Goal: Register for event/course

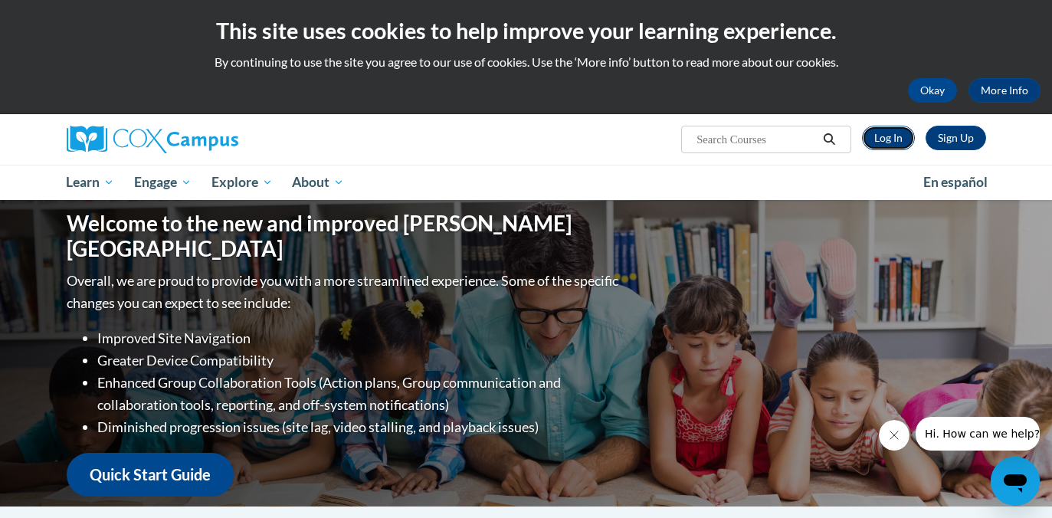
click at [883, 139] on link "Log In" at bounding box center [888, 138] width 53 height 25
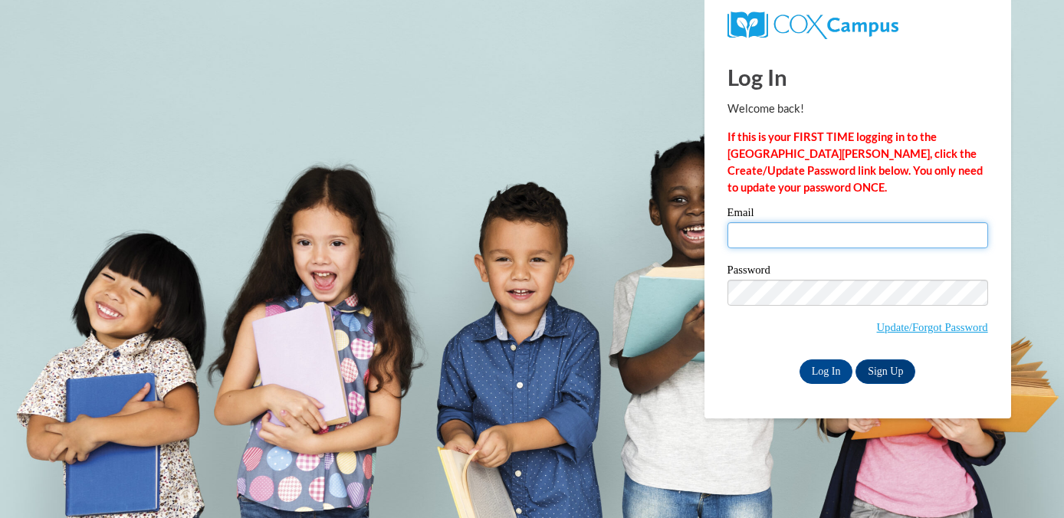
click at [763, 242] on input "Email" at bounding box center [857, 235] width 261 height 26
click at [725, 353] on div "Please enter your email! Please enter your password! Email Password Update/Forg…" at bounding box center [858, 295] width 284 height 176
click at [889, 365] on link "Sign Up" at bounding box center [885, 371] width 60 height 25
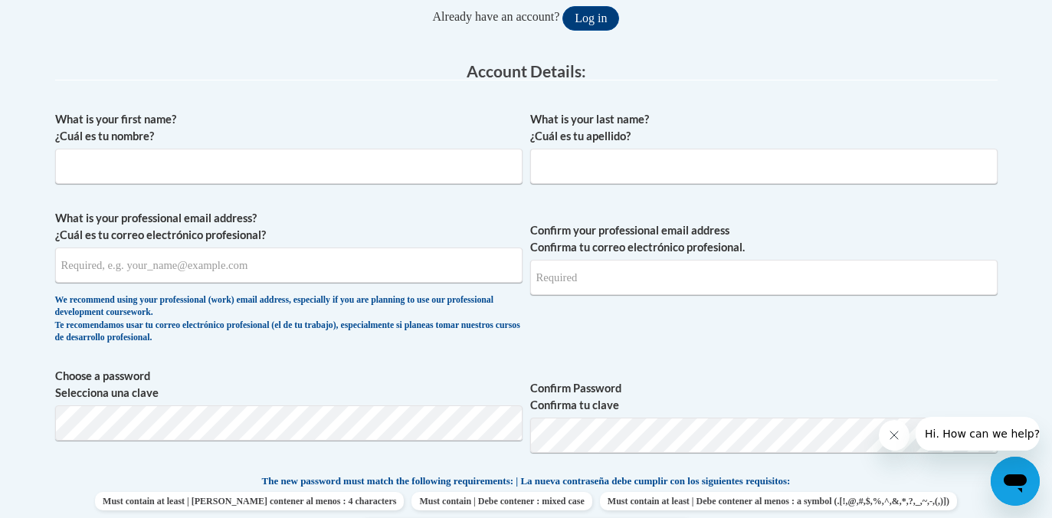
scroll to position [254, 0]
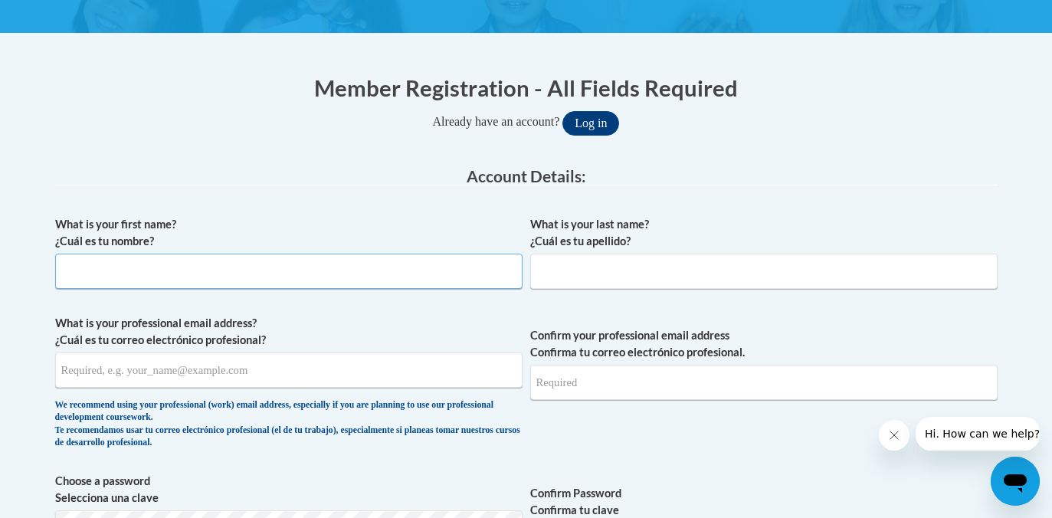
click at [307, 269] on input "What is your first name? ¿Cuál es tu nombre?" at bounding box center [289, 271] width 468 height 35
type input "[PERSON_NAME]"
click at [556, 271] on input "What is your last name? ¿Cuál es tu apellido?" at bounding box center [764, 271] width 468 height 35
type input "[PERSON_NAME]"
click at [158, 359] on input "What is your professional email address? ¿Cuál es tu correo electrónico profesi…" at bounding box center [289, 370] width 468 height 35
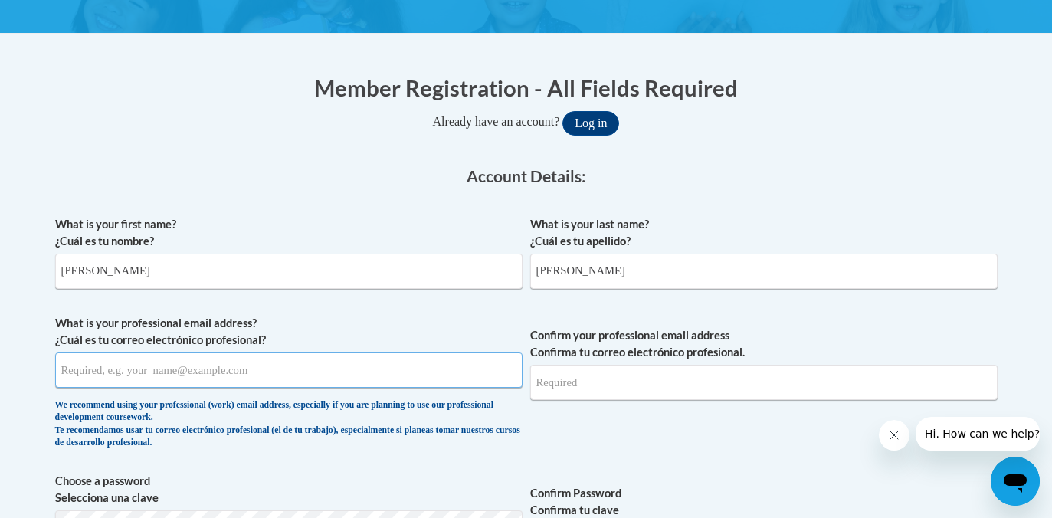
type input "[EMAIL_ADDRESS][DOMAIN_NAME]"
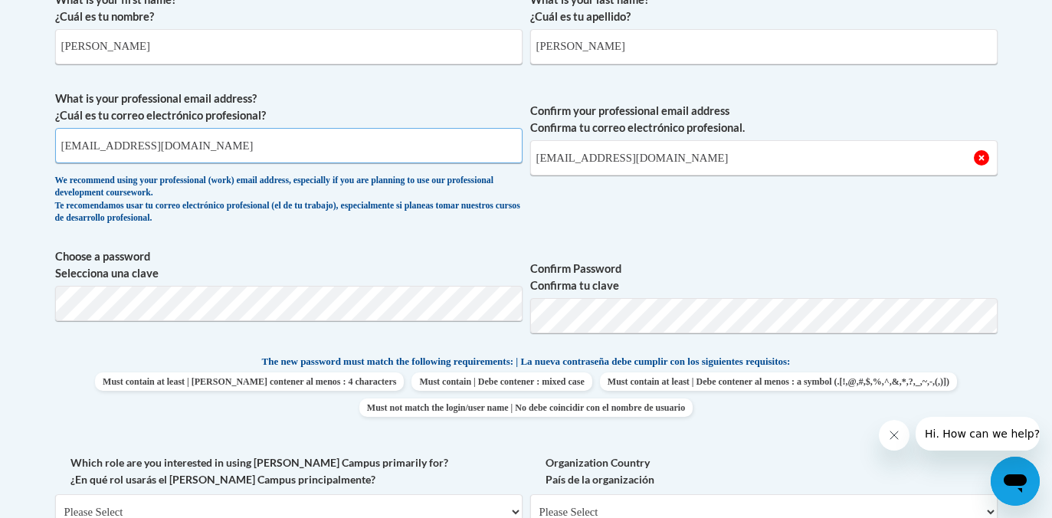
scroll to position [480, 0]
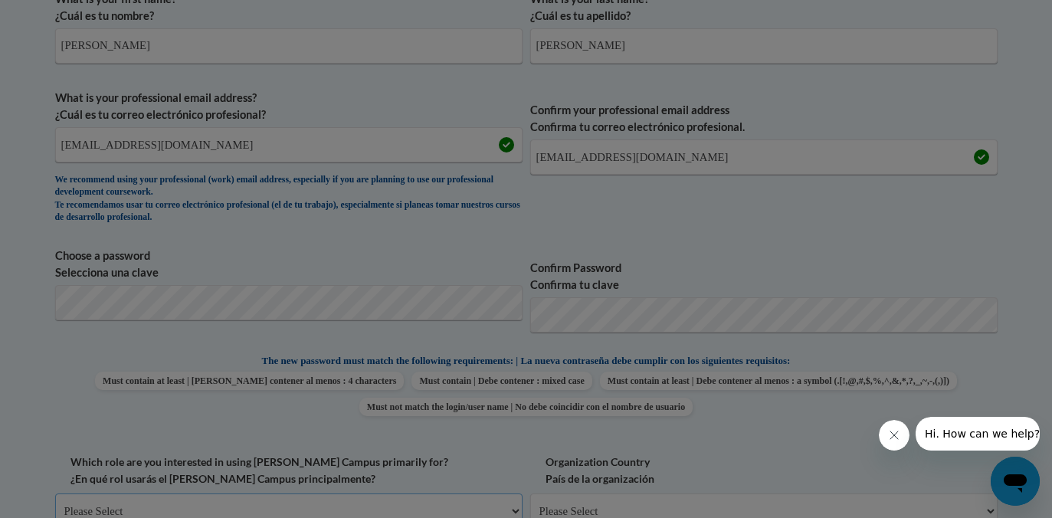
scroll to position [490, 0]
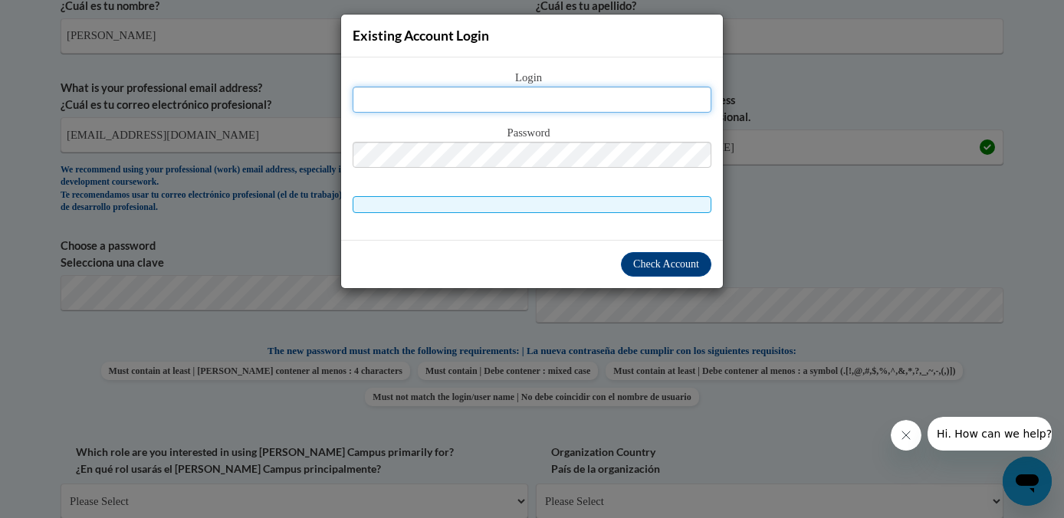
type input "visocchij@mail.sacredheart.edu"
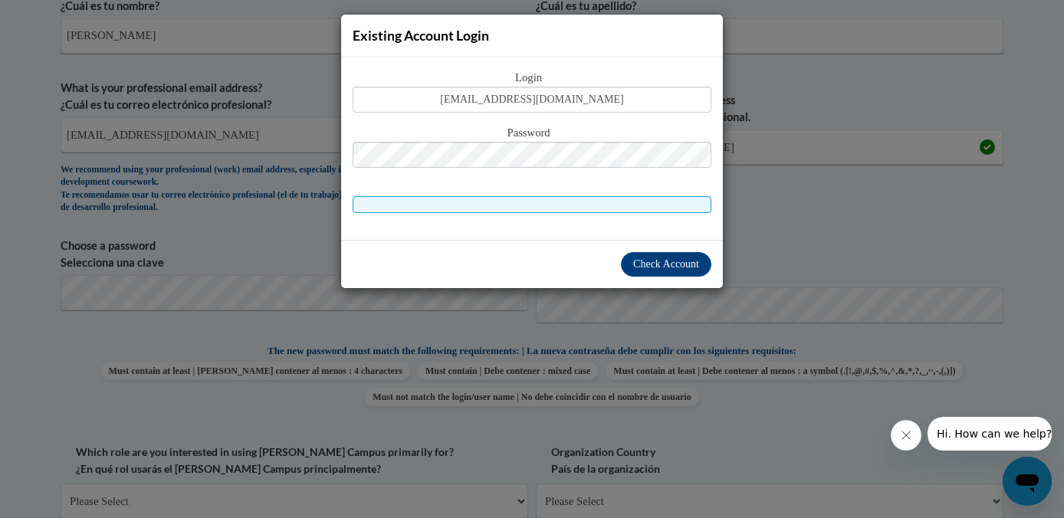
click at [491, 200] on span at bounding box center [532, 204] width 359 height 17
click at [258, 468] on div "Existing Account Login Login visocchij@mail.sacredheart.edu Password" at bounding box center [532, 259] width 1064 height 518
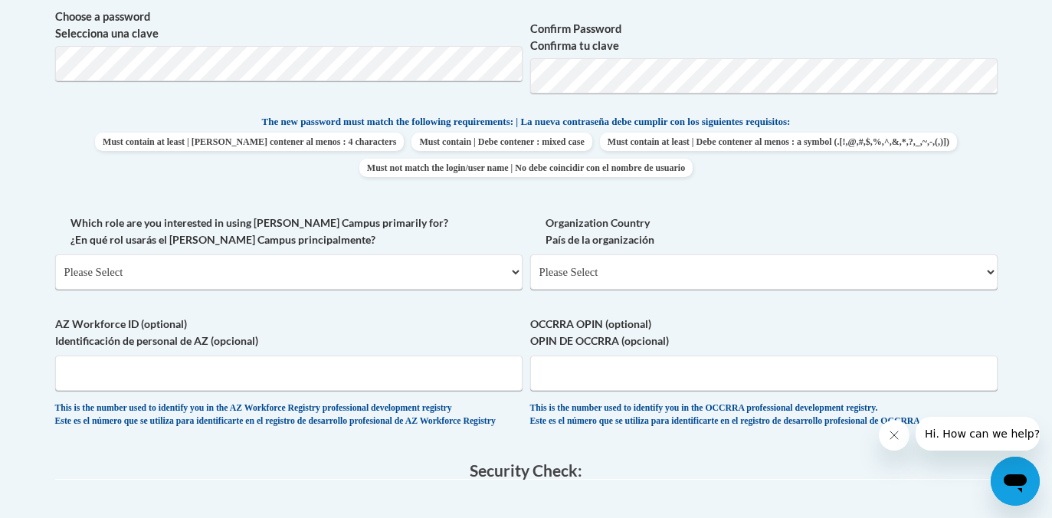
scroll to position [759, 0]
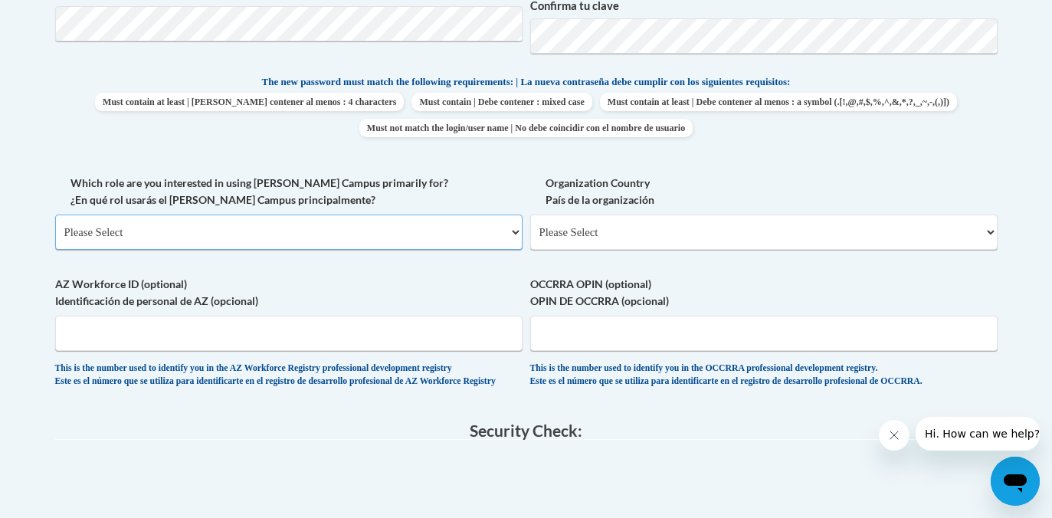
click at [418, 229] on select "Please Select College/University | Colegio/Universidad Community/Nonprofit Part…" at bounding box center [289, 232] width 468 height 35
select select "5a18ea06-2b54-4451-96f2-d152daf9eac5"
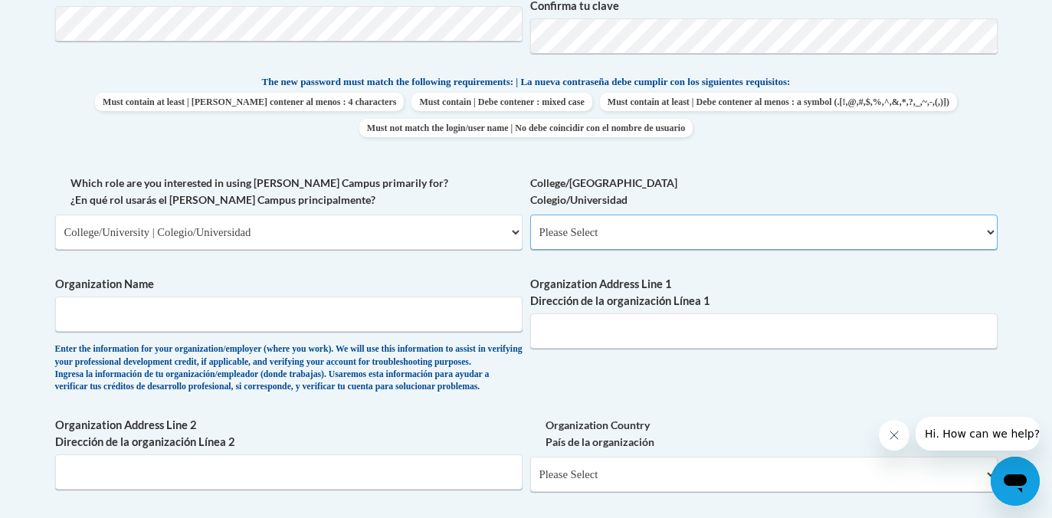
click at [626, 229] on select "Please Select College/University Staff | Empleado universitario College/Univers…" at bounding box center [764, 232] width 468 height 35
select select "99b32b07-cffc-426c-8bf6-0cd77760d84b"
click at [323, 317] on input "Organization Name" at bounding box center [289, 314] width 468 height 35
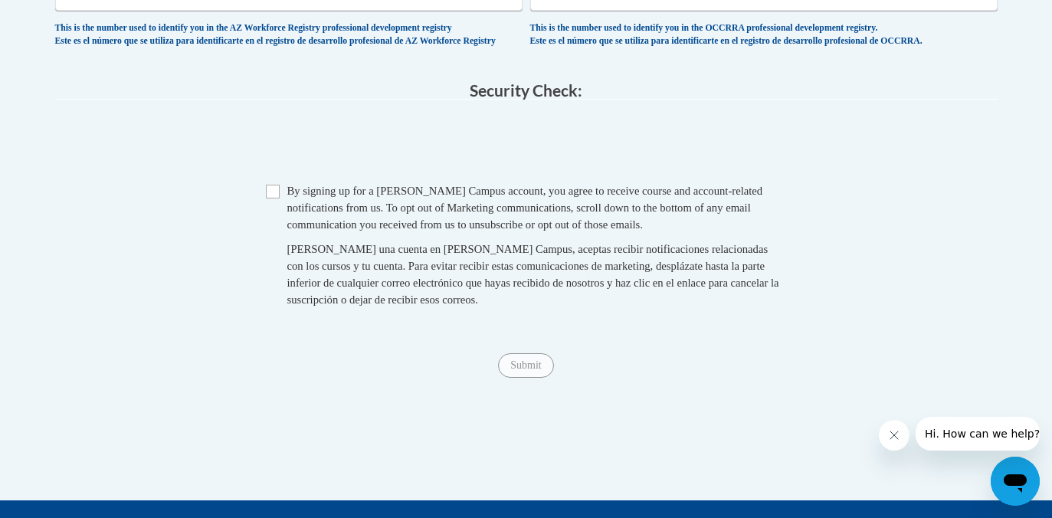
scroll to position [1367, 0]
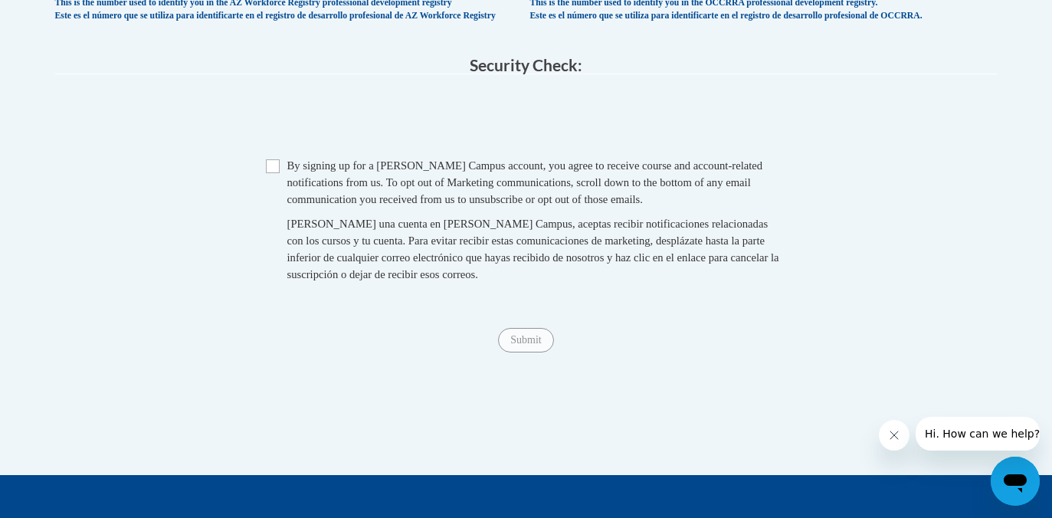
type input "Sacred Heart University"
click at [273, 173] on input "Checkbox" at bounding box center [273, 166] width 14 height 14
checkbox input "true"
click at [538, 353] on input "Submit" at bounding box center [525, 340] width 55 height 25
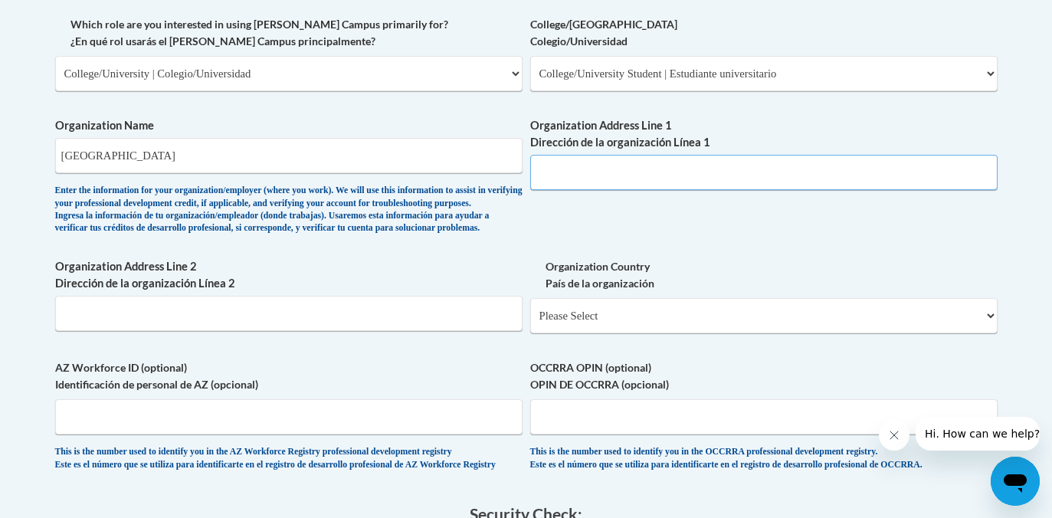
scroll to position [914, 0]
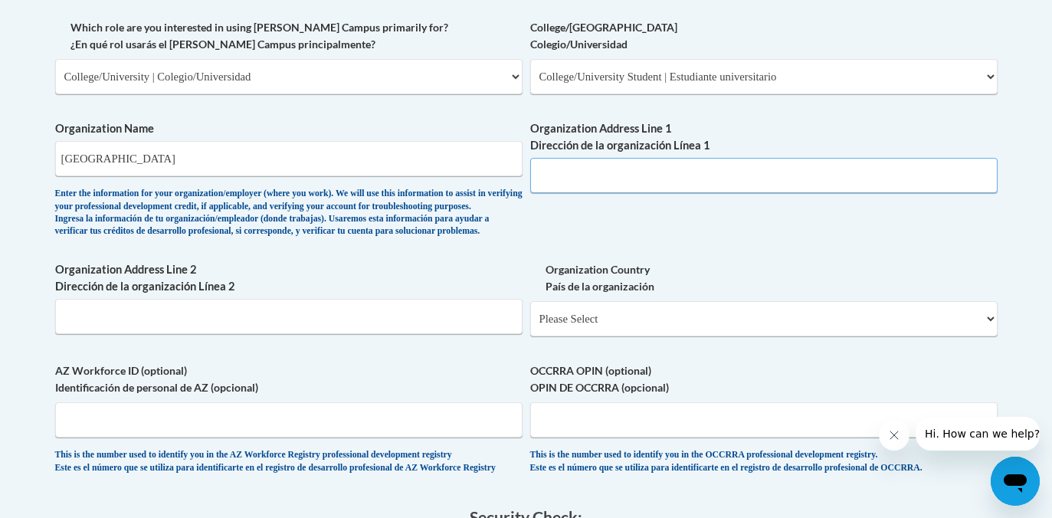
click at [546, 173] on input "Organization Address Line 1 Dirección de la organización Línea 1" at bounding box center [764, 175] width 468 height 35
paste input "5151 Park Avenue, Fairfield, CT 06825"
type input "5151 Park Avenue, Fairfield, CT 06825"
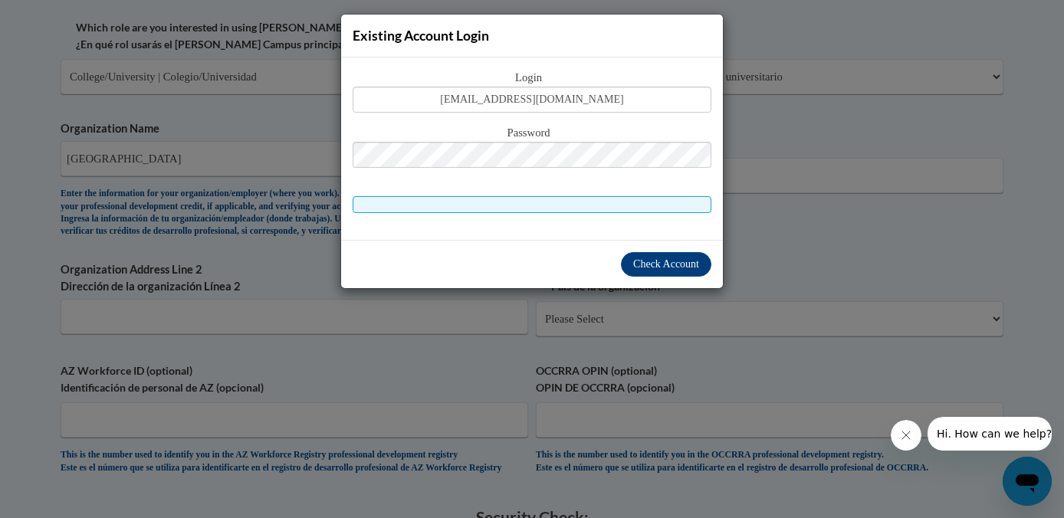
click at [494, 216] on div "Login visocchij@mail.sacredheart.edu Password" at bounding box center [532, 148] width 382 height 182
click at [496, 205] on span at bounding box center [532, 204] width 359 height 17
click at [718, 306] on div "Existing Account Login Login visocchij@mail.sacredheart.edu Password" at bounding box center [532, 259] width 1064 height 518
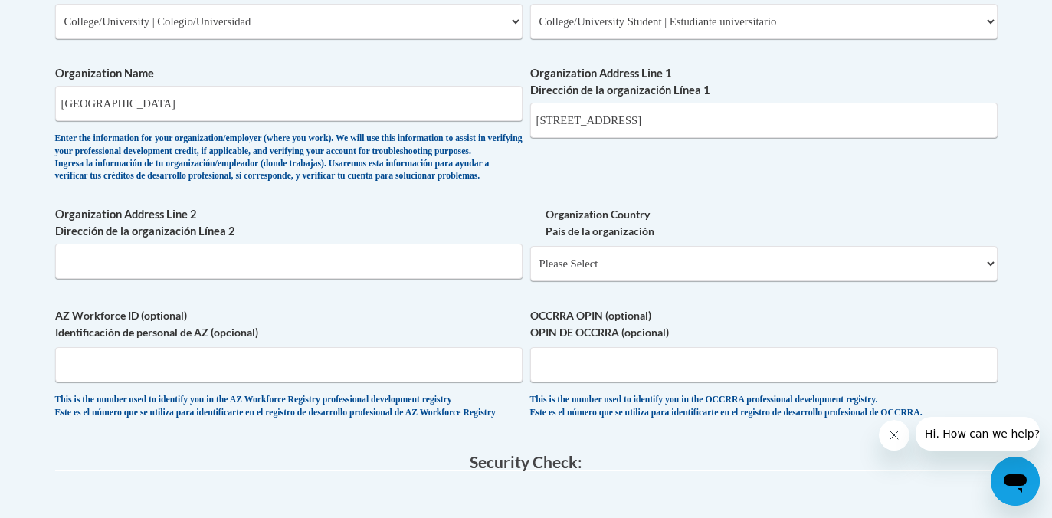
scroll to position [968, 0]
click at [343, 281] on input "Organization Address Line 2 Dirección de la organización Línea 2" at bounding box center [289, 262] width 468 height 35
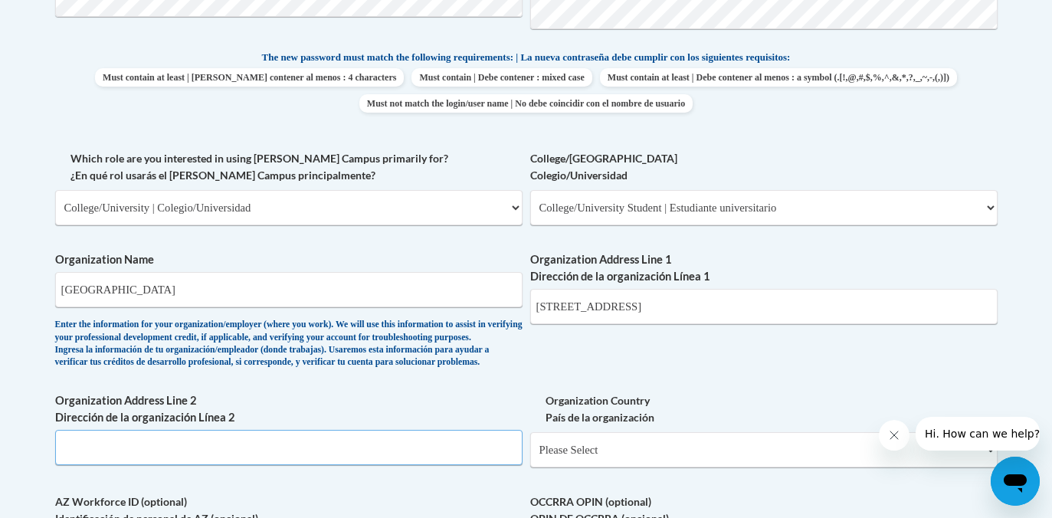
scroll to position [783, 0]
click at [473, 196] on select "Please Select College/University | Colegio/Universidad Community/Nonprofit Part…" at bounding box center [289, 208] width 468 height 35
click at [717, 210] on select "Please Select College/University Staff | Empleado universitario College/Univers…" at bounding box center [764, 208] width 468 height 35
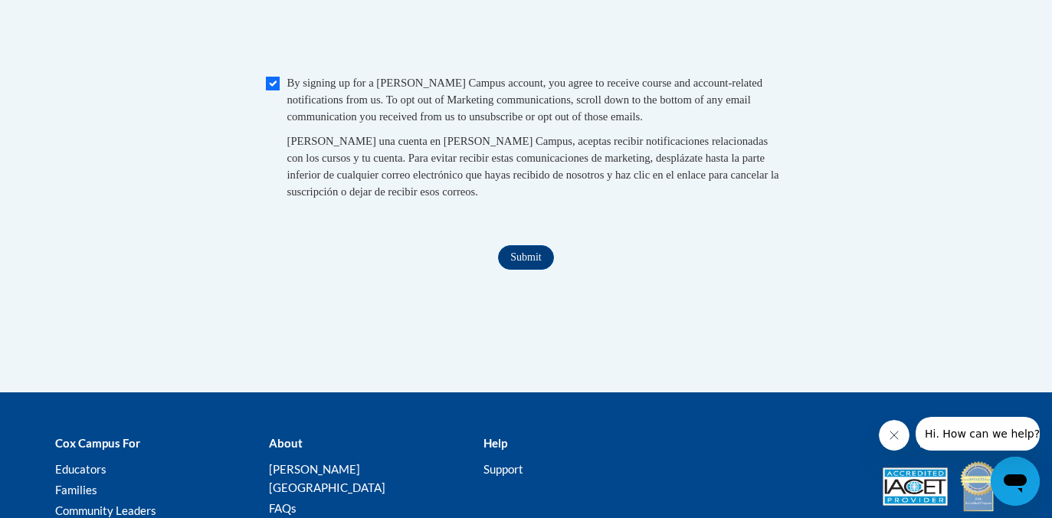
scroll to position [1500, 0]
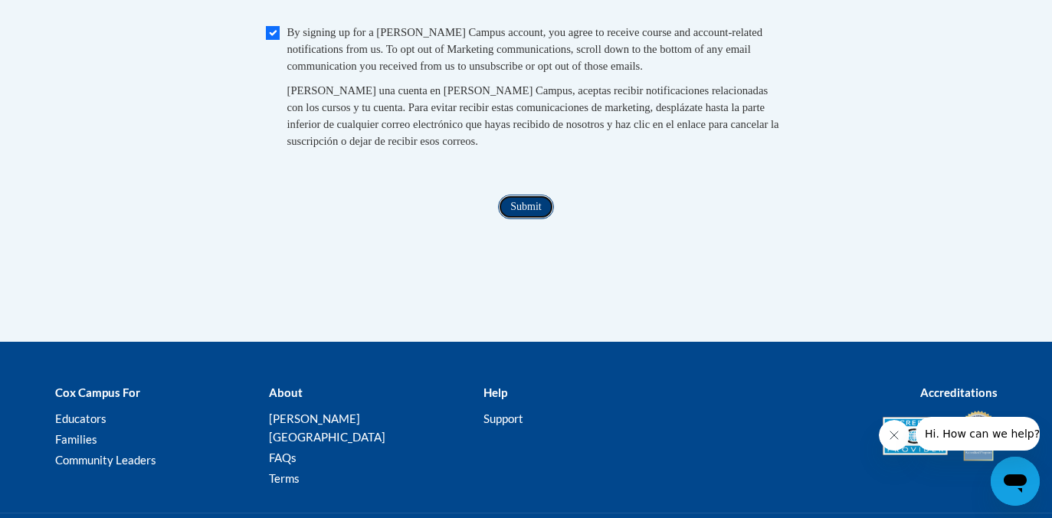
click at [540, 219] on input "Submit" at bounding box center [525, 207] width 55 height 25
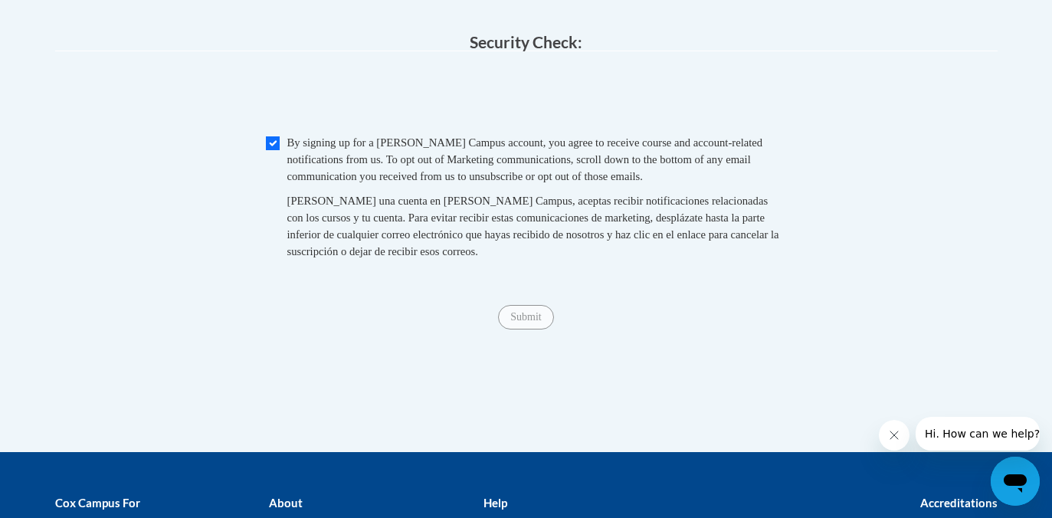
scroll to position [1614, 0]
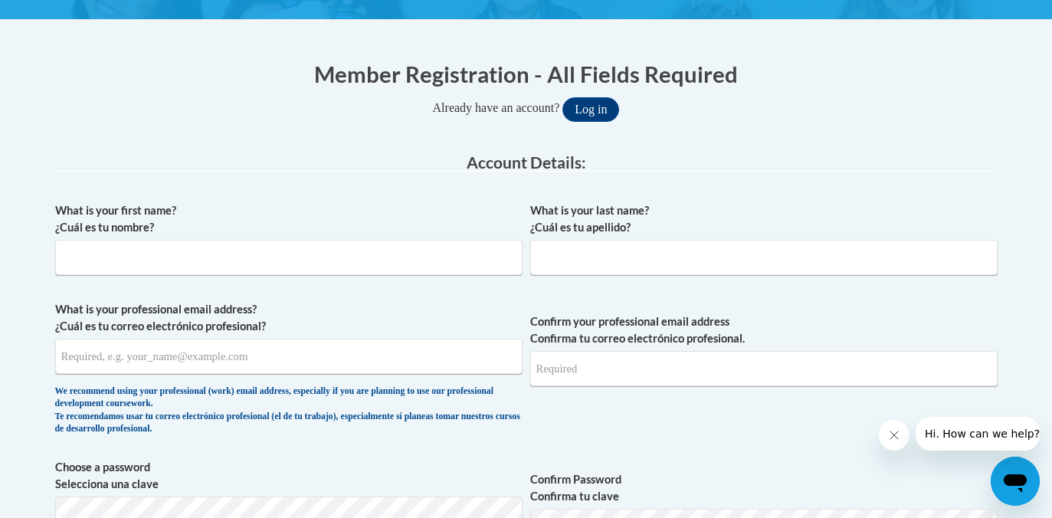
scroll to position [270, 0]
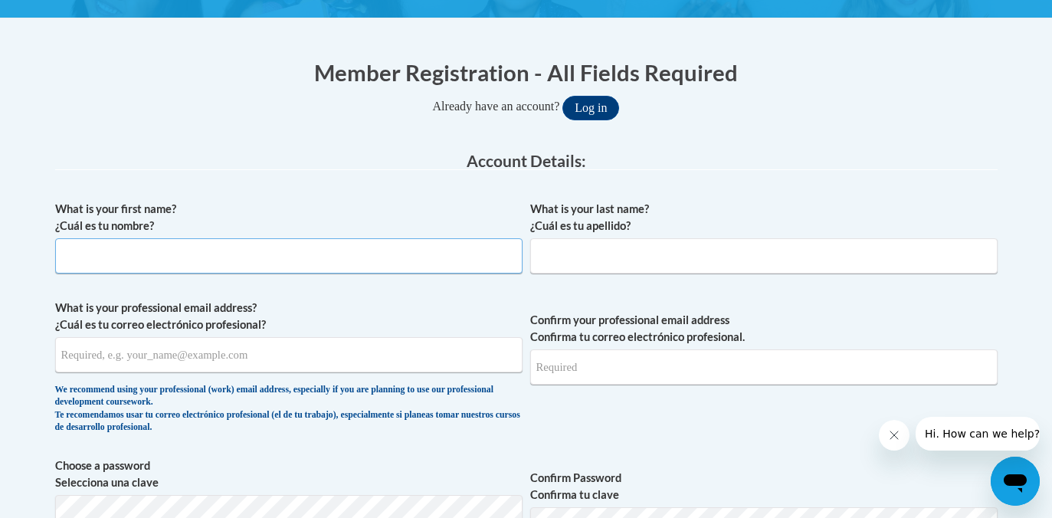
click at [292, 251] on input "What is your first name? ¿Cuál es tu nombre?" at bounding box center [289, 255] width 468 height 35
type input "[PERSON_NAME]"
type input "[EMAIL_ADDRESS][DOMAIN_NAME]"
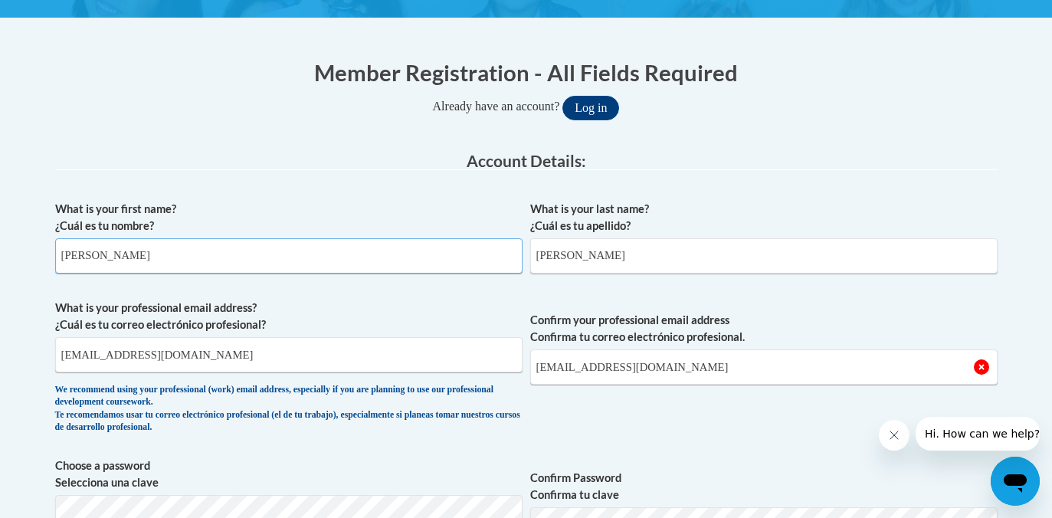
scroll to position [443, 0]
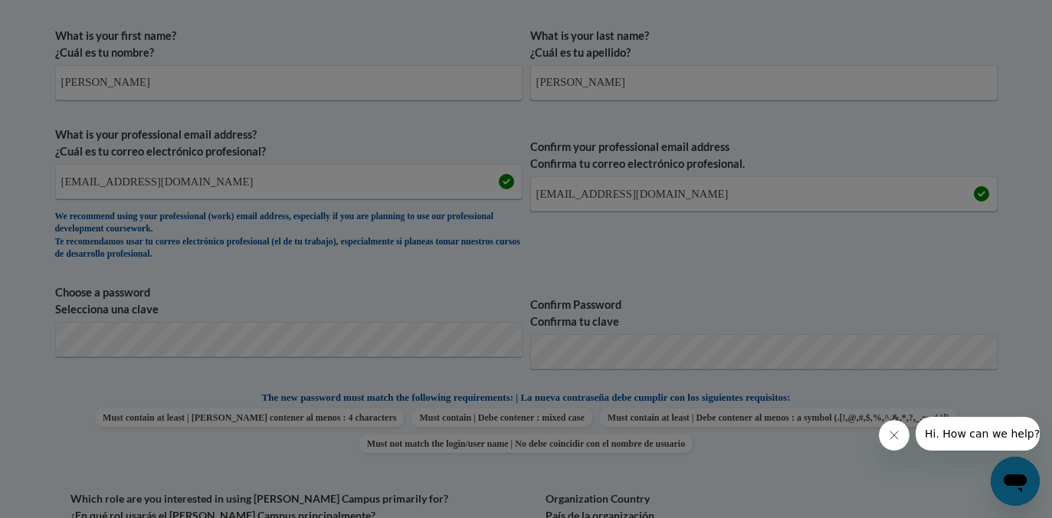
scroll to position [490, 0]
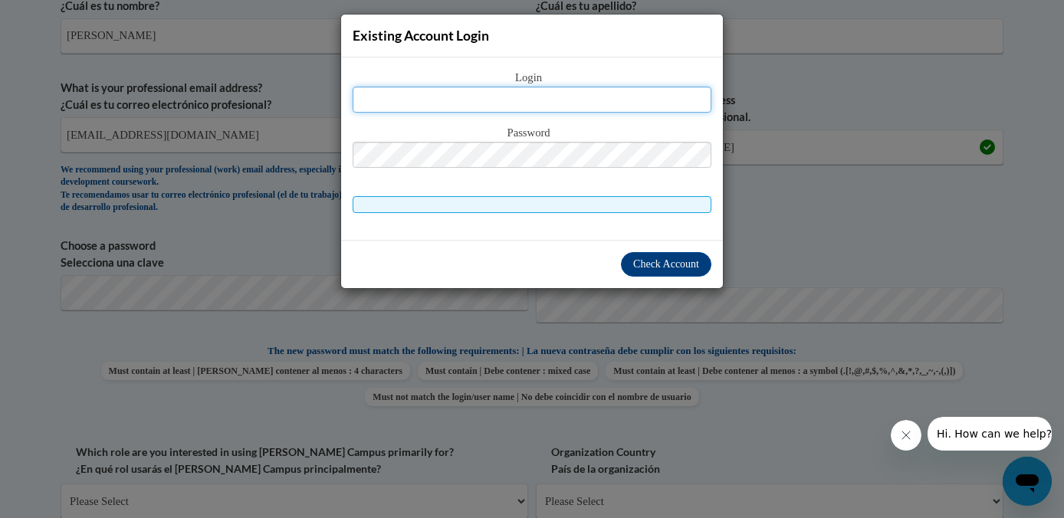
type input "[EMAIL_ADDRESS][DOMAIN_NAME]"
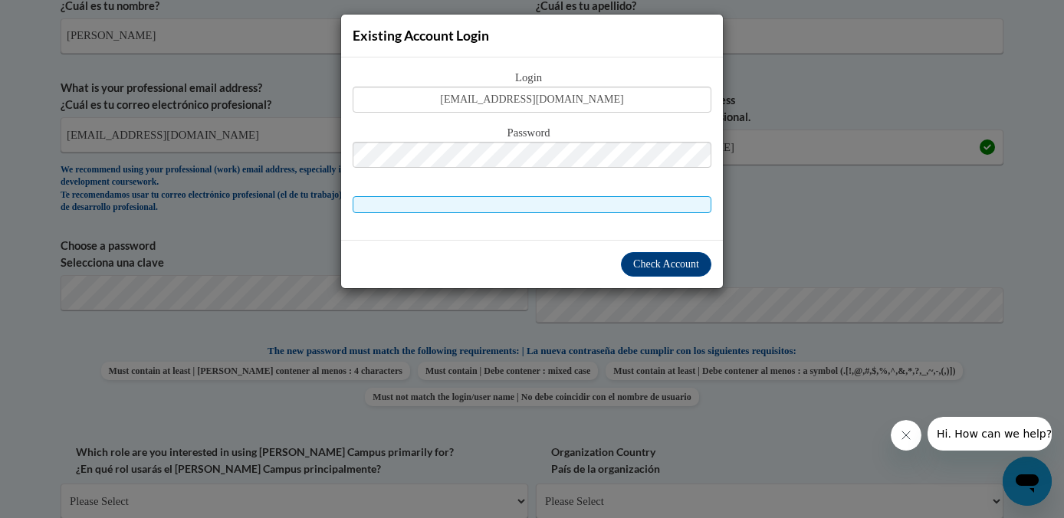
click at [757, 116] on div "Existing Account Login Login visocchij@mail.sacredheart.edu Password" at bounding box center [532, 259] width 1064 height 518
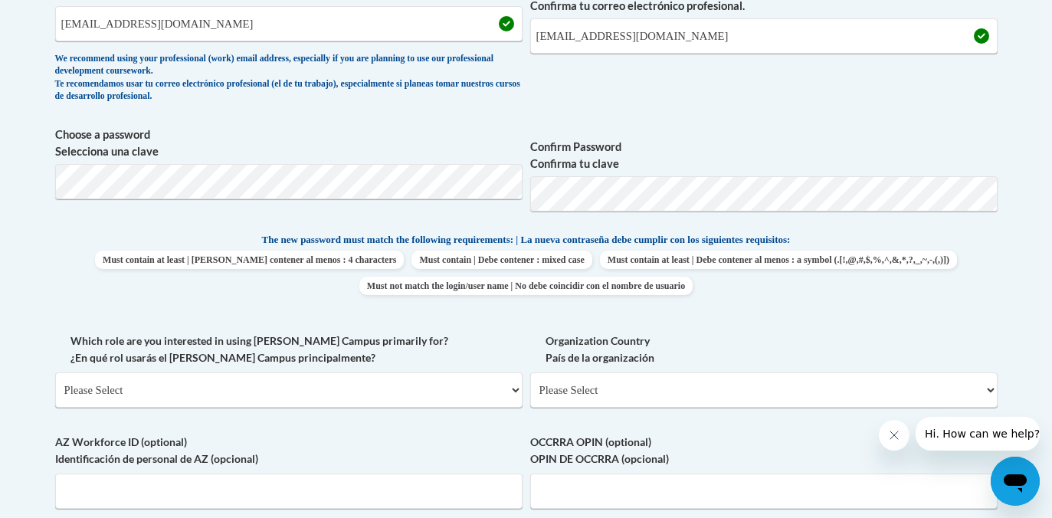
scroll to position [588, 0]
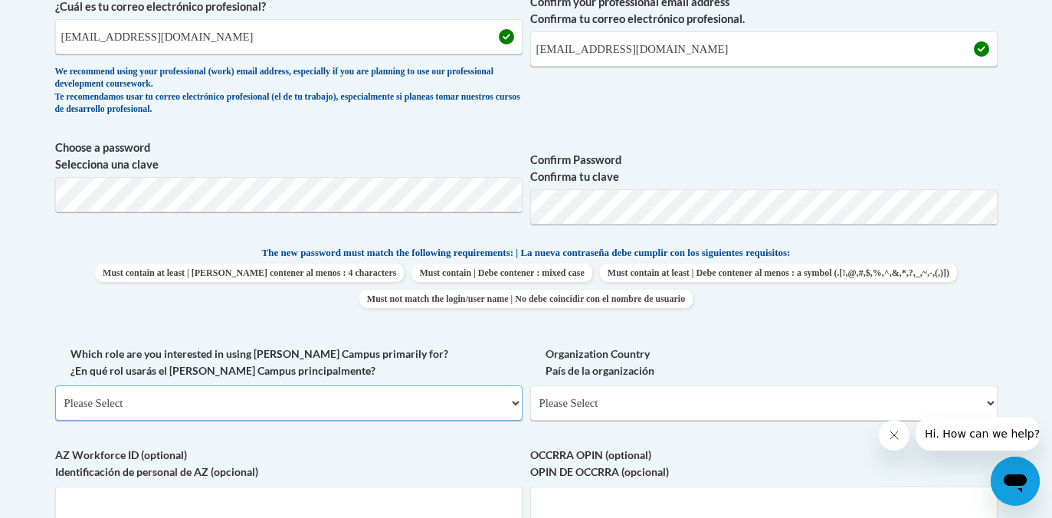
click at [327, 401] on select "Please Select College/University | Colegio/Universidad Community/Nonprofit Part…" at bounding box center [289, 403] width 468 height 35
select select "5a18ea06-2b54-4451-96f2-d152daf9eac5"
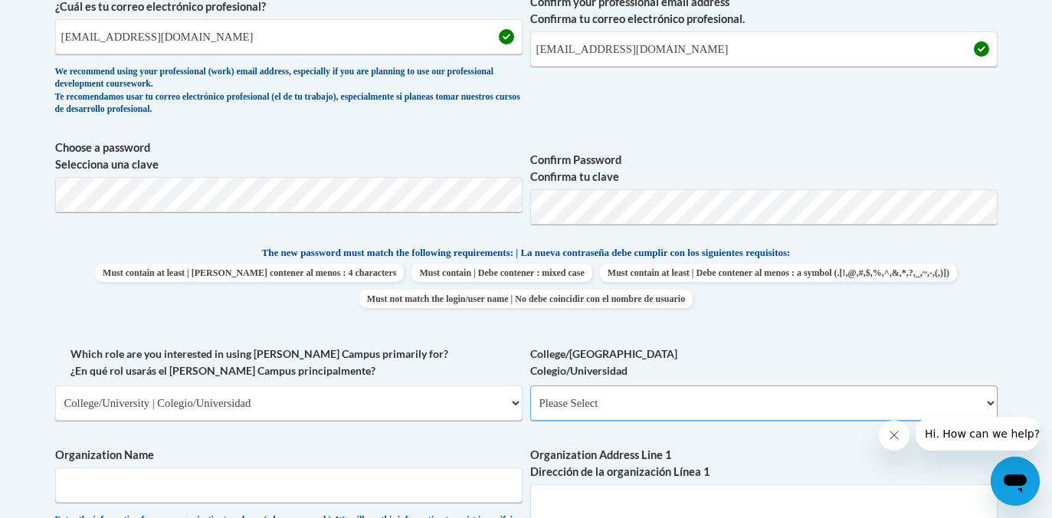
click at [659, 393] on select "Please Select College/University Staff | Empleado universitario College/Univers…" at bounding box center [764, 403] width 468 height 35
select select "99b32b07-cffc-426c-8bf6-0cd77760d84b"
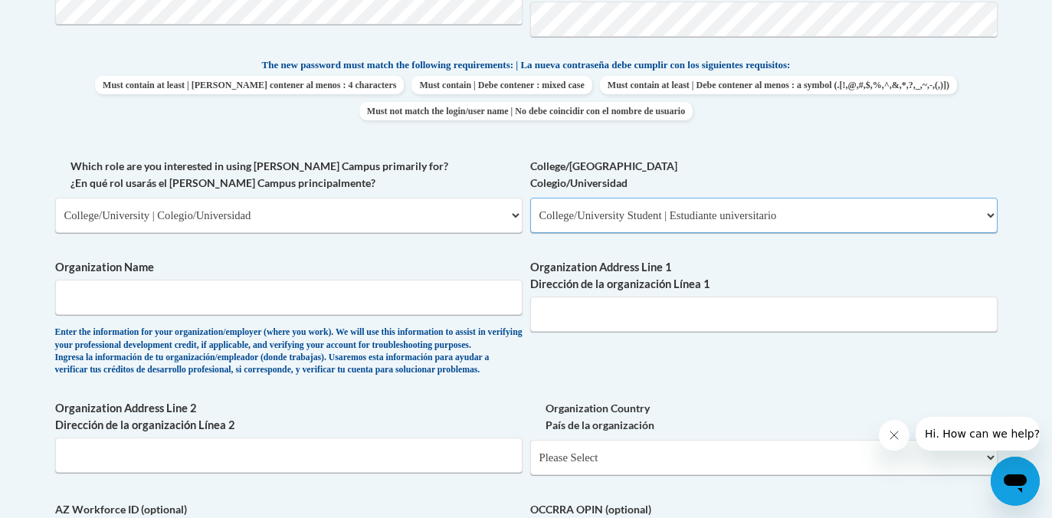
scroll to position [828, 0]
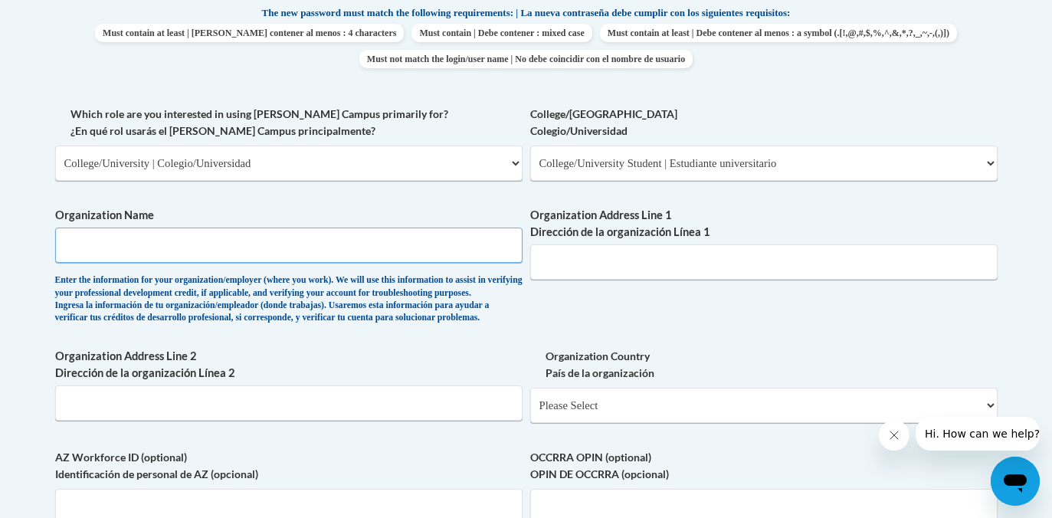
click at [363, 241] on input "Organization Name" at bounding box center [289, 245] width 468 height 35
type input "Sacred Heart University"
click at [608, 269] on input "Organization Address Line 1 Dirección de la organización Línea 1" at bounding box center [764, 261] width 468 height 35
paste input "5151 Park Avenue, Fairfield, CT 06825"
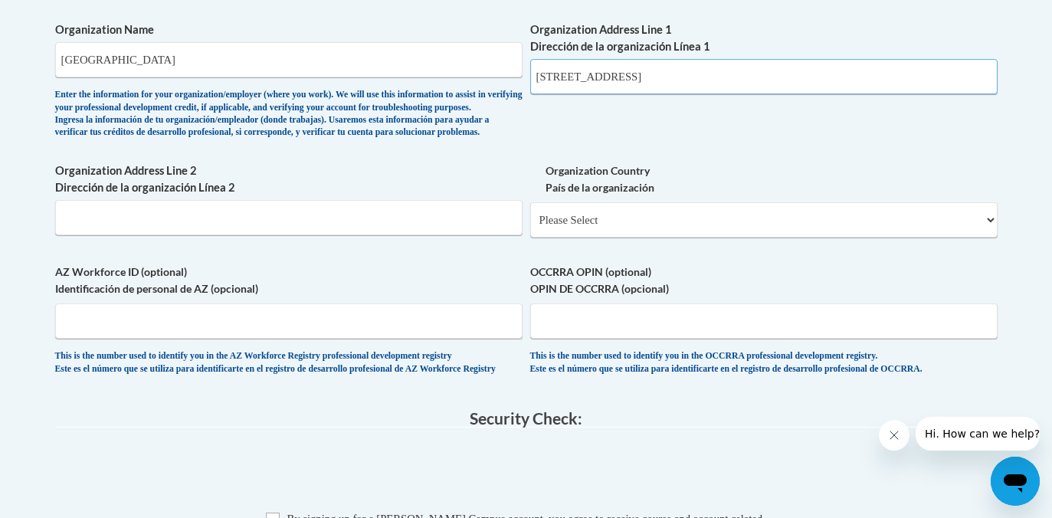
scroll to position [1014, 0]
type input "5151 Park Avenue, Fairfield, CT 06825"
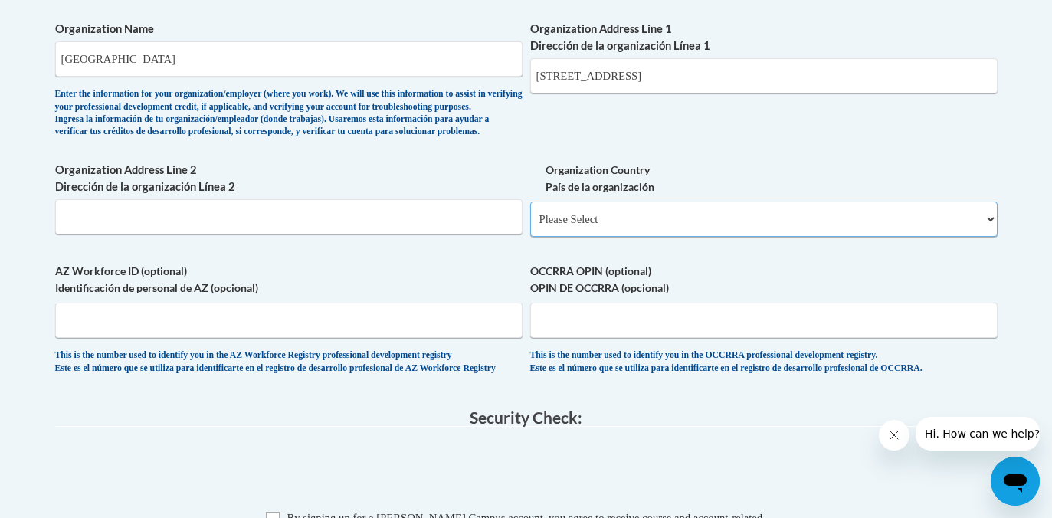
click at [642, 237] on select "Please Select United States | Estados Unidos Outside of the United States | Fue…" at bounding box center [764, 219] width 468 height 35
select select "ad49bcad-a171-4b2e-b99c-48b446064914"
select select
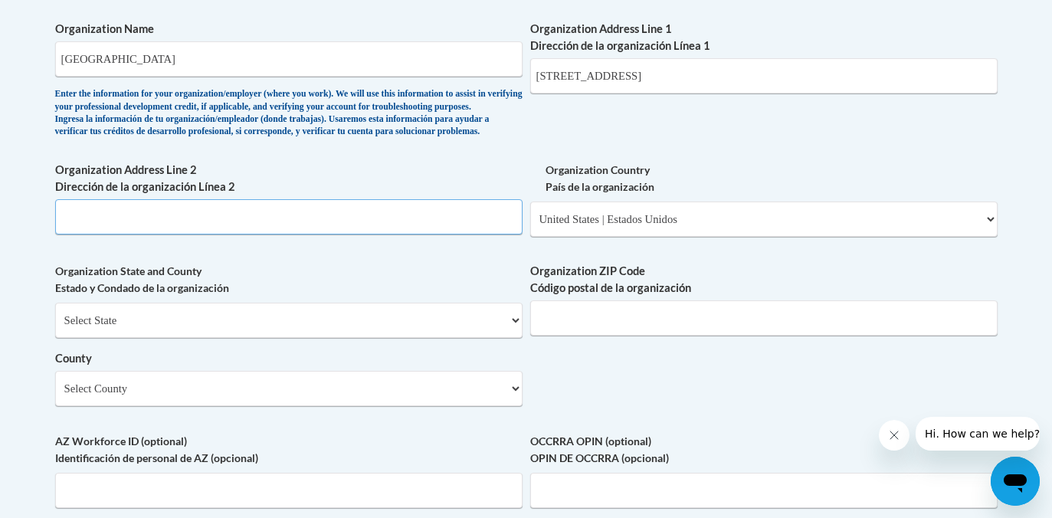
click at [415, 235] on input "Organization Address Line 2 Dirección de la organización Línea 2" at bounding box center [289, 216] width 468 height 35
paste input "5151 Park Avenue, Fairfield, CT 06825"
type input "5151 Park Avenue, Fairfield, CT 06825"
click at [252, 338] on select "Select State Alabama Alaska Arizona Arkansas California Colorado Connecticut De…" at bounding box center [289, 320] width 468 height 35
select select "Connecticut"
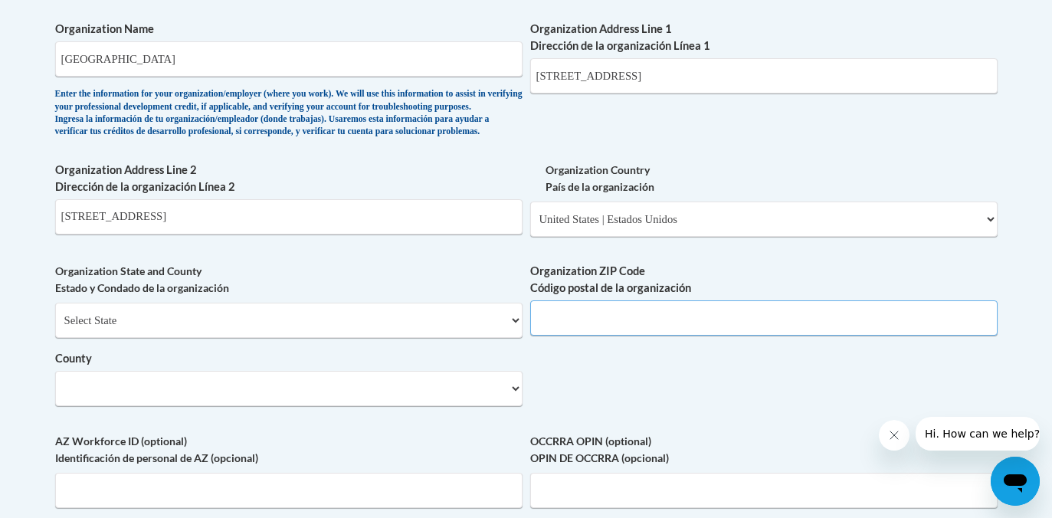
click at [622, 336] on input "Organization ZIP Code Código postal de la organización" at bounding box center [764, 317] width 468 height 35
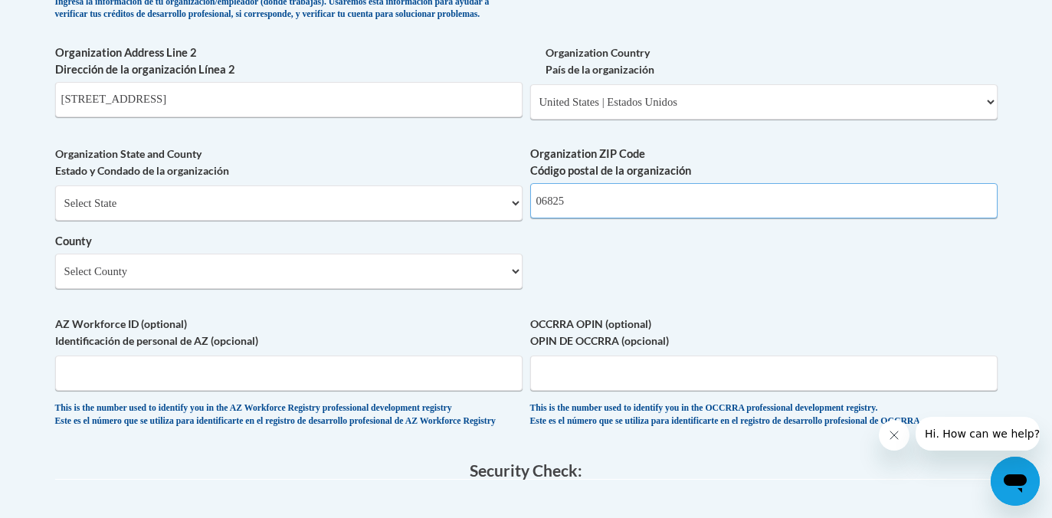
scroll to position [1136, 0]
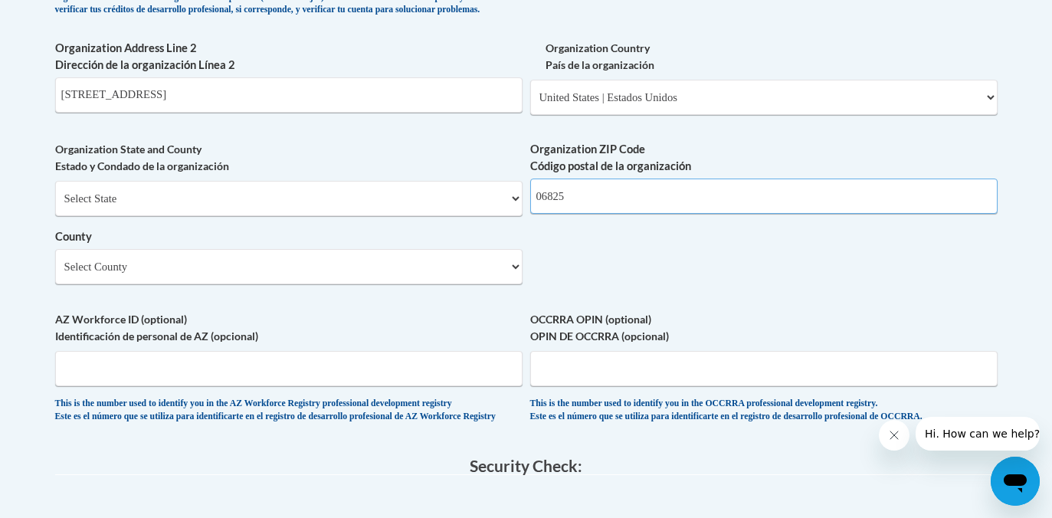
type input "06825"
click at [343, 284] on select "Select County Capitol Greater Bridgeport Lower Connecticut River Valley Naugatu…" at bounding box center [289, 266] width 468 height 35
select select "Greater Bridgeport"
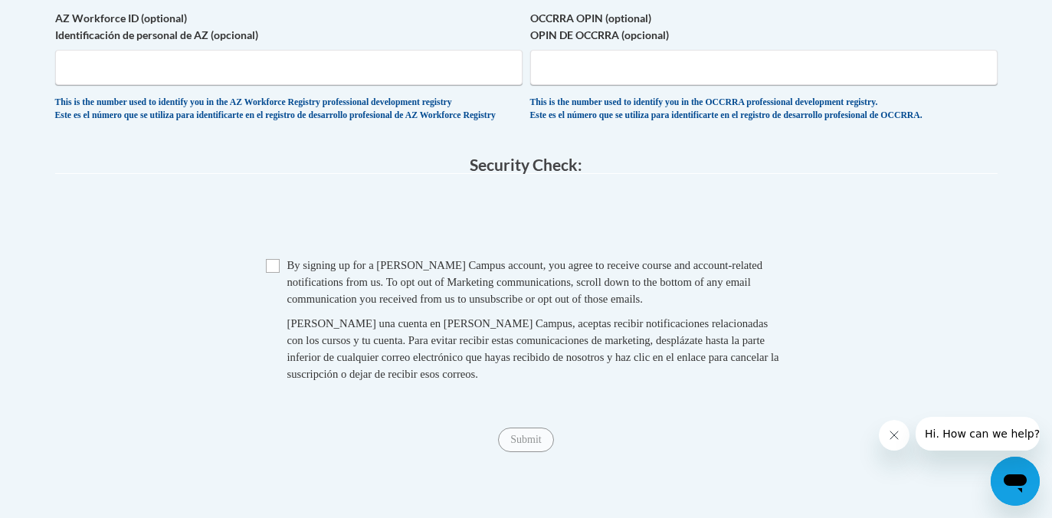
scroll to position [1438, 0]
click at [267, 272] on input "Checkbox" at bounding box center [273, 265] width 14 height 14
checkbox input "true"
click at [542, 451] on input "Submit" at bounding box center [525, 439] width 55 height 25
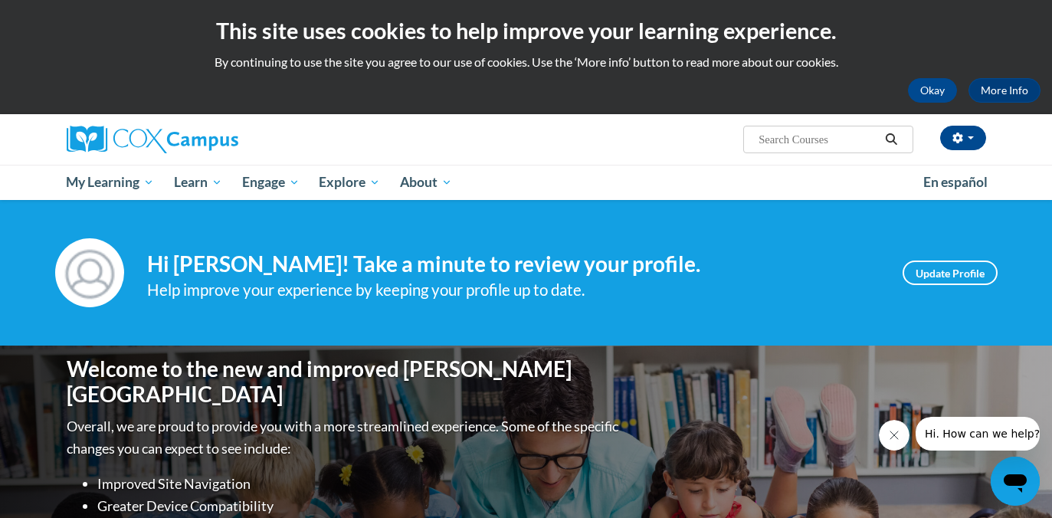
click at [818, 137] on input "Search..." at bounding box center [818, 139] width 123 height 18
type input "gadoe"
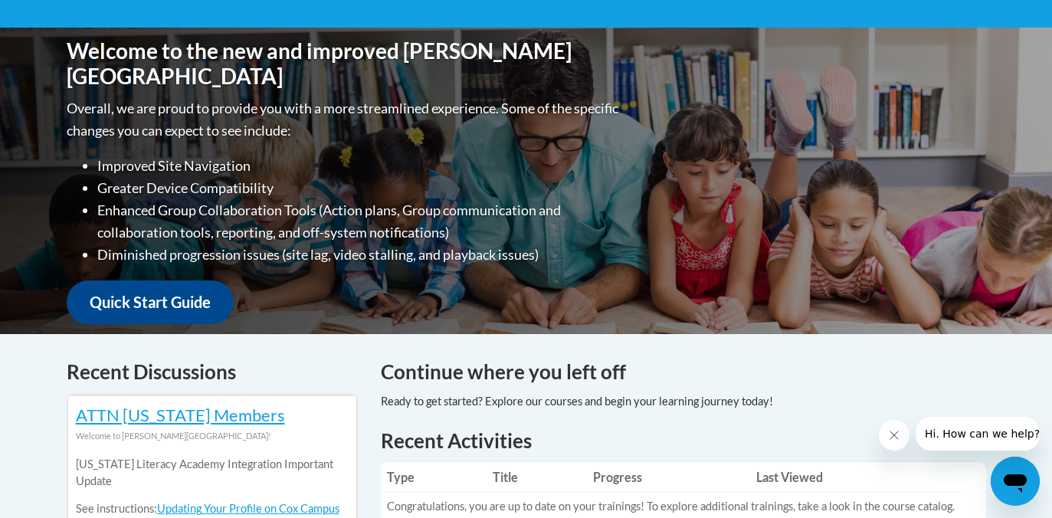
scroll to position [264, 0]
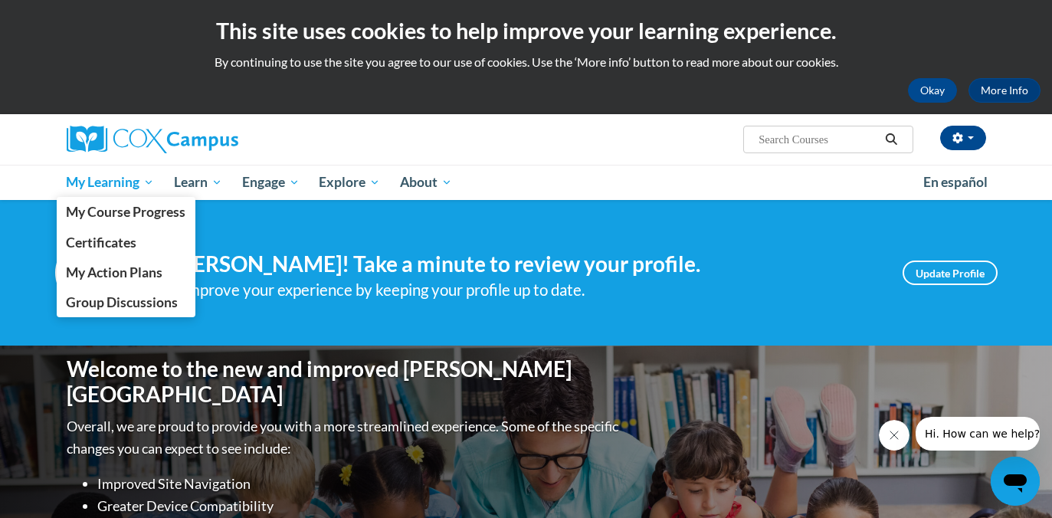
click at [137, 189] on span "My Learning" at bounding box center [110, 182] width 88 height 18
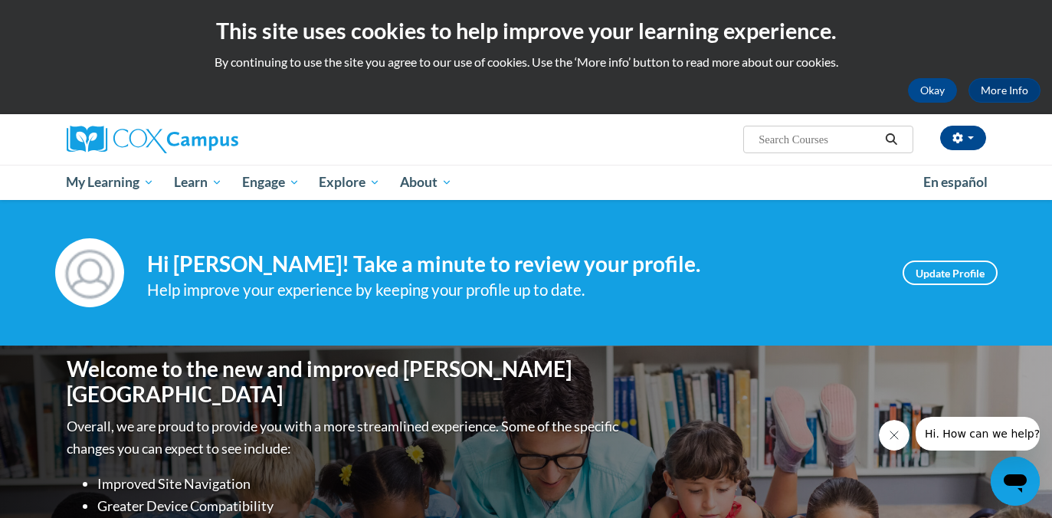
click at [360, 123] on div at bounding box center [212, 139] width 314 height 51
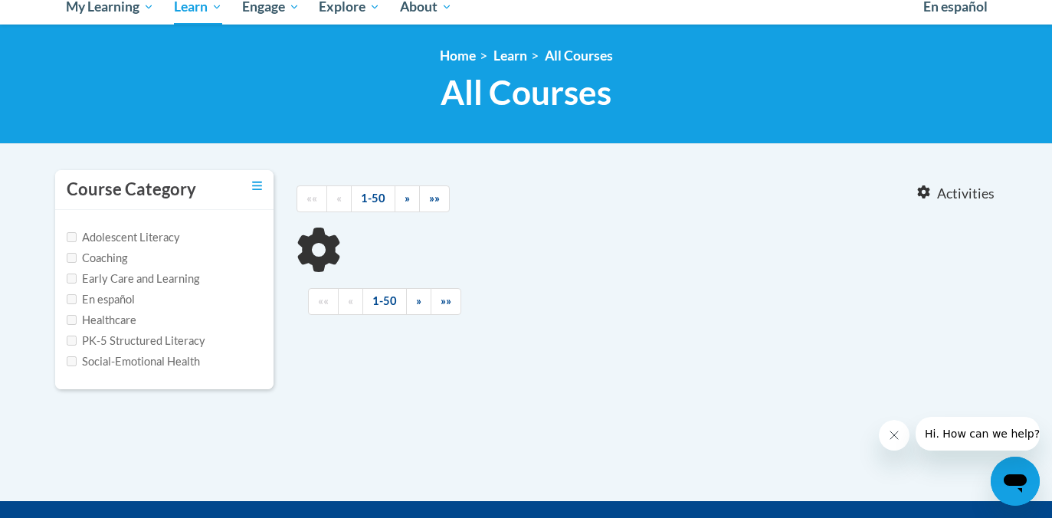
type input "gadoe"
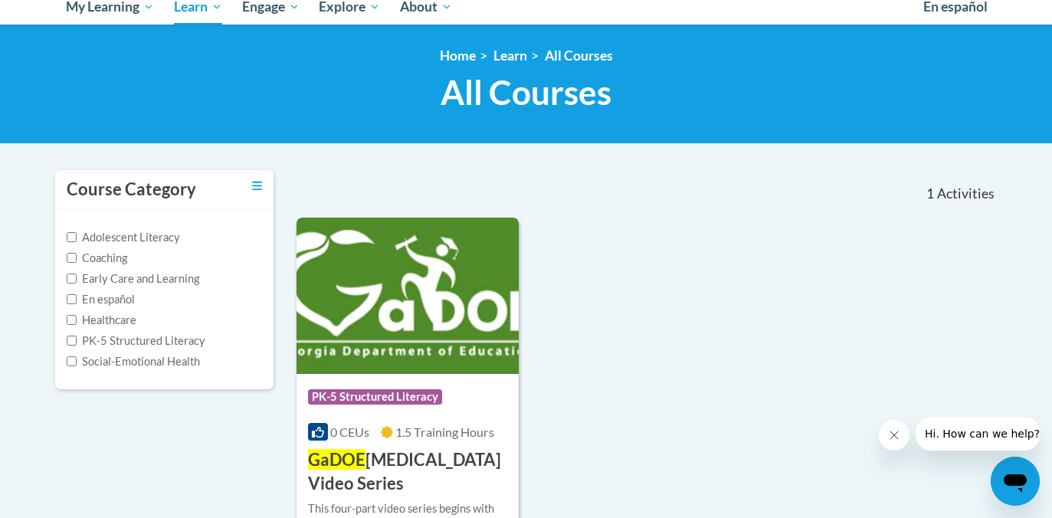
click at [417, 295] on img at bounding box center [408, 296] width 223 height 156
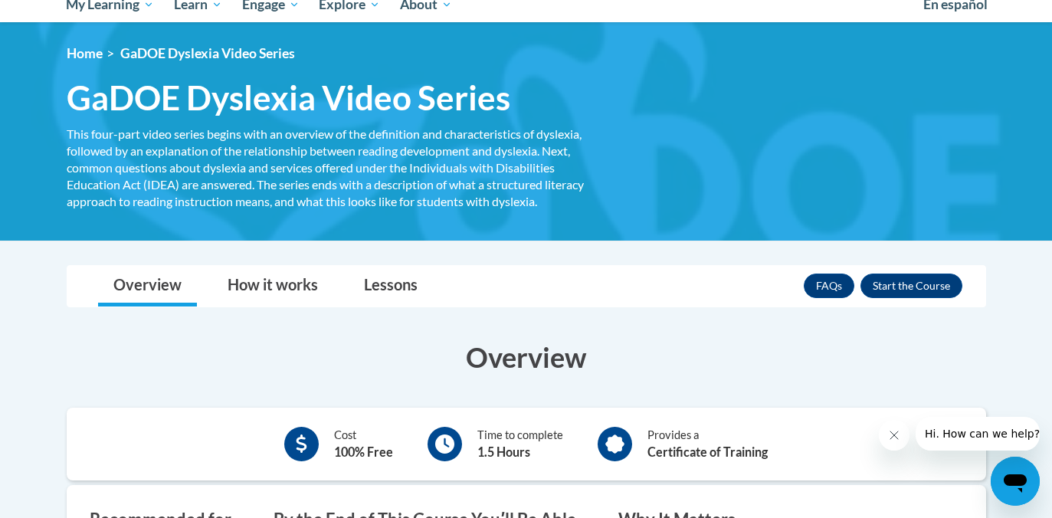
scroll to position [159, 0]
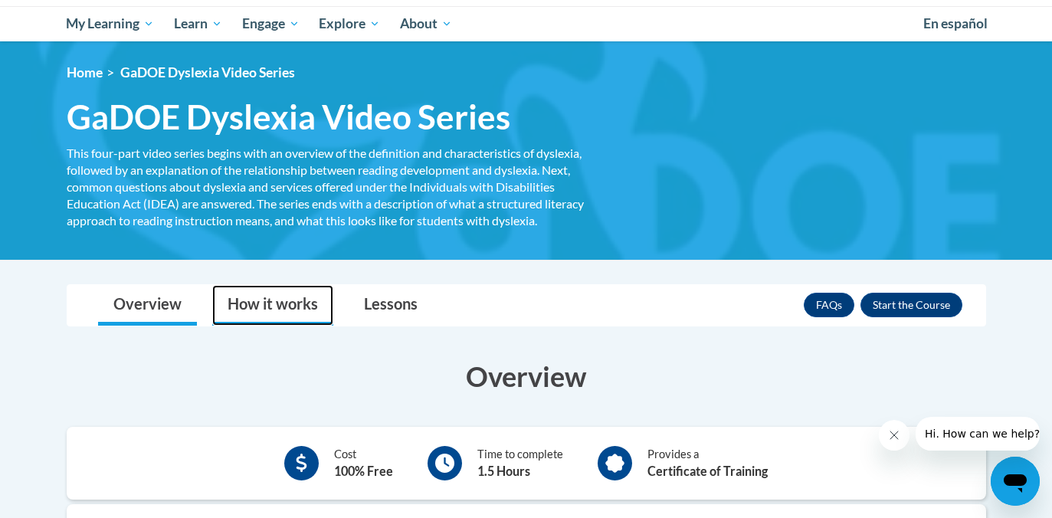
click at [258, 308] on link "How it works" at bounding box center [272, 305] width 121 height 41
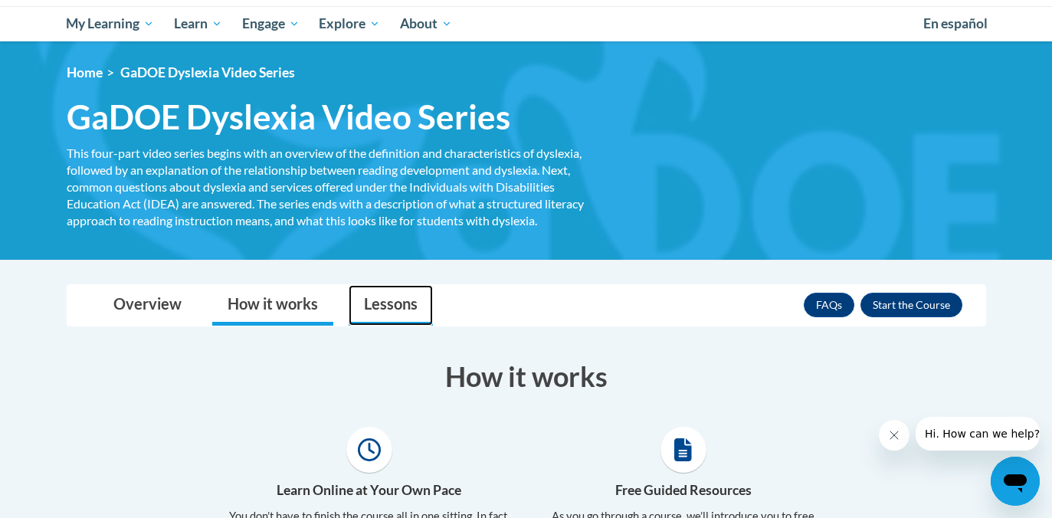
click at [409, 300] on link "Lessons" at bounding box center [391, 305] width 84 height 41
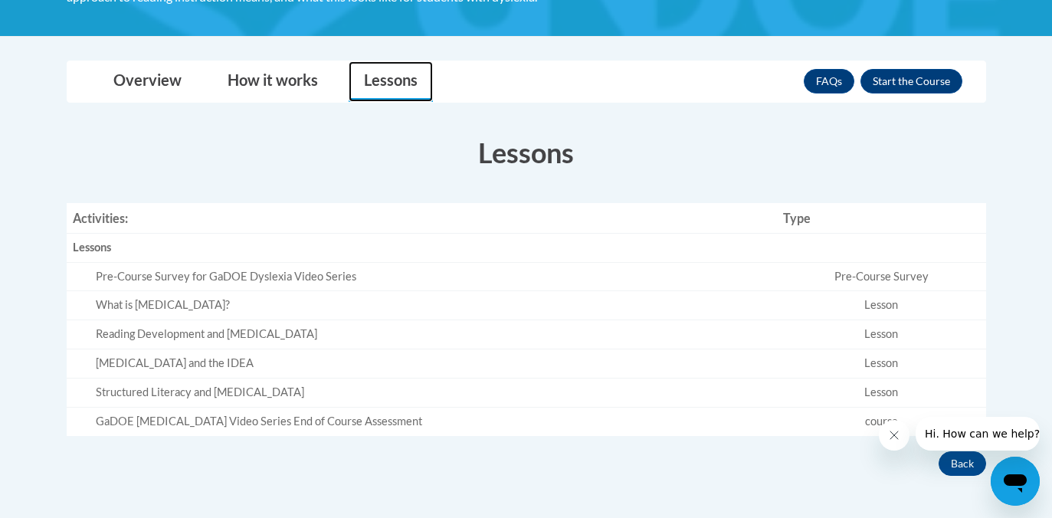
scroll to position [396, 0]
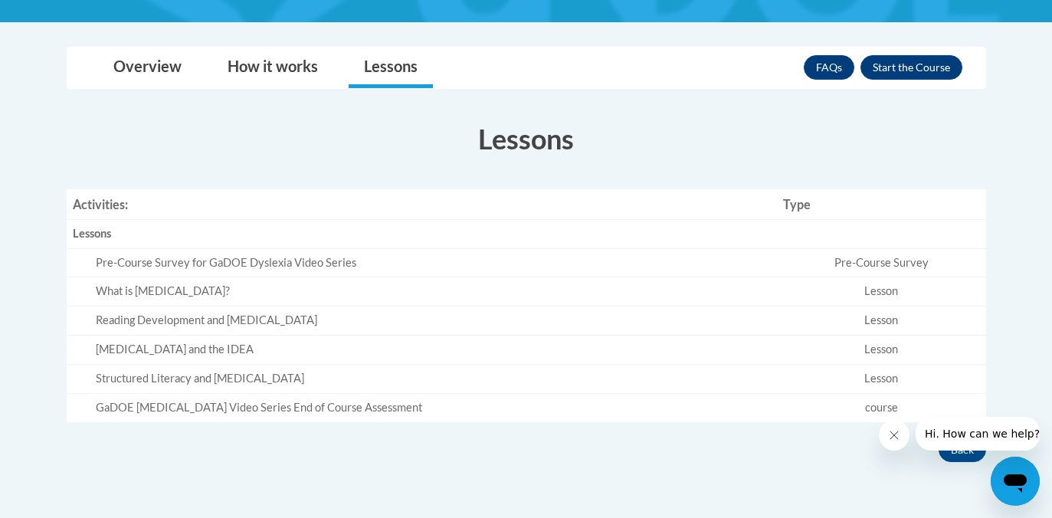
click at [869, 262] on td "Pre-Course Survey" at bounding box center [881, 262] width 209 height 29
click at [306, 264] on div "Pre-Course Survey for GaDOE Dyslexia Video Series" at bounding box center [433, 263] width 675 height 16
click at [231, 294] on div "What is [MEDICAL_DATA]?" at bounding box center [433, 292] width 675 height 16
click at [151, 288] on div "What is [MEDICAL_DATA]?" at bounding box center [433, 292] width 675 height 16
click at [910, 78] on button "Enroll" at bounding box center [912, 67] width 102 height 25
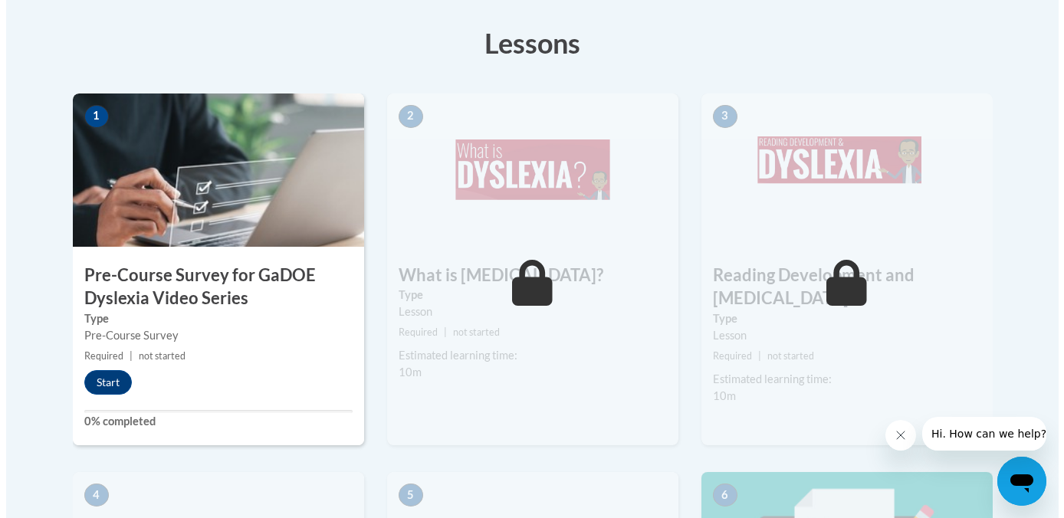
scroll to position [446, 0]
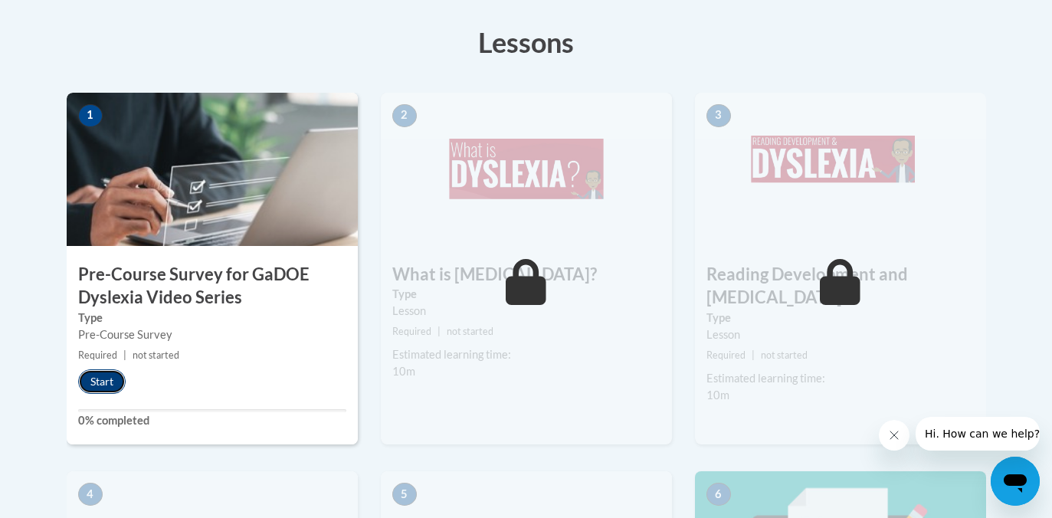
click at [109, 387] on button "Start" at bounding box center [102, 381] width 48 height 25
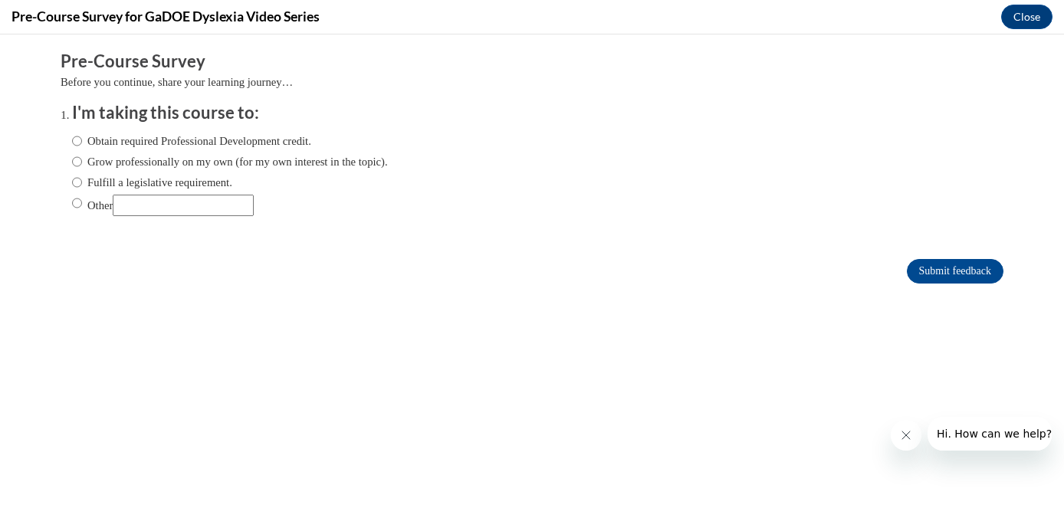
scroll to position [0, 0]
click at [186, 201] on input "Other" at bounding box center [183, 205] width 141 height 21
click at [194, 208] on input "Other" at bounding box center [183, 205] width 141 height 21
click at [119, 205] on input "Other" at bounding box center [183, 205] width 141 height 21
type input "college class assignment"
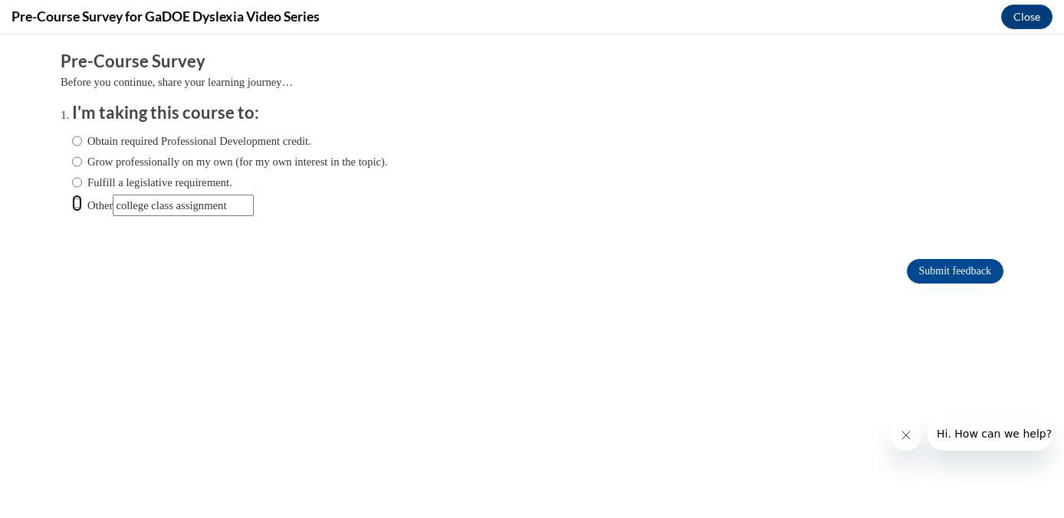
click at [72, 205] on input "Other" at bounding box center [77, 203] width 10 height 17
radio input "true"
click at [908, 264] on input "Submit feedback" at bounding box center [955, 271] width 97 height 25
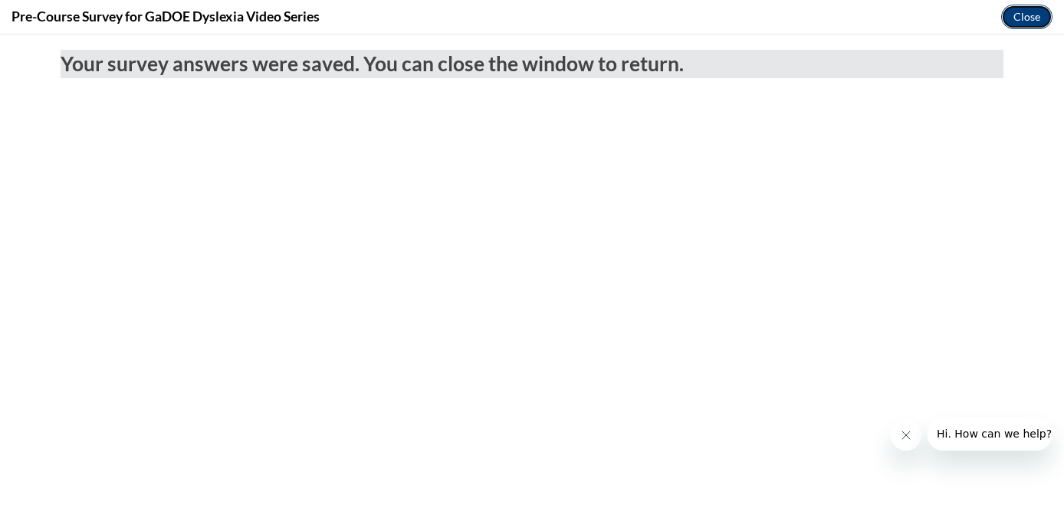
click at [1019, 18] on button "Close" at bounding box center [1026, 17] width 51 height 25
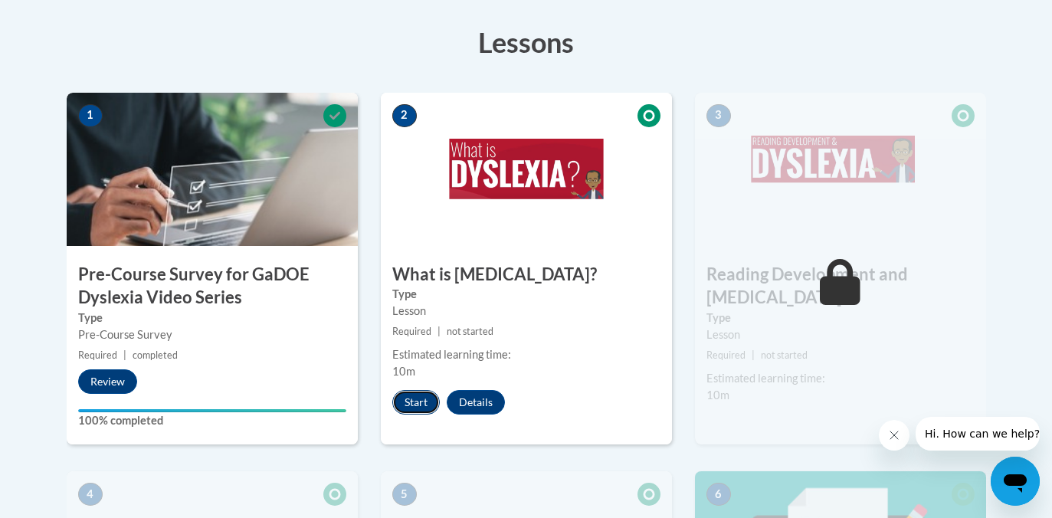
click at [417, 394] on button "Start" at bounding box center [416, 402] width 48 height 25
